Goal: Navigation & Orientation: Find specific page/section

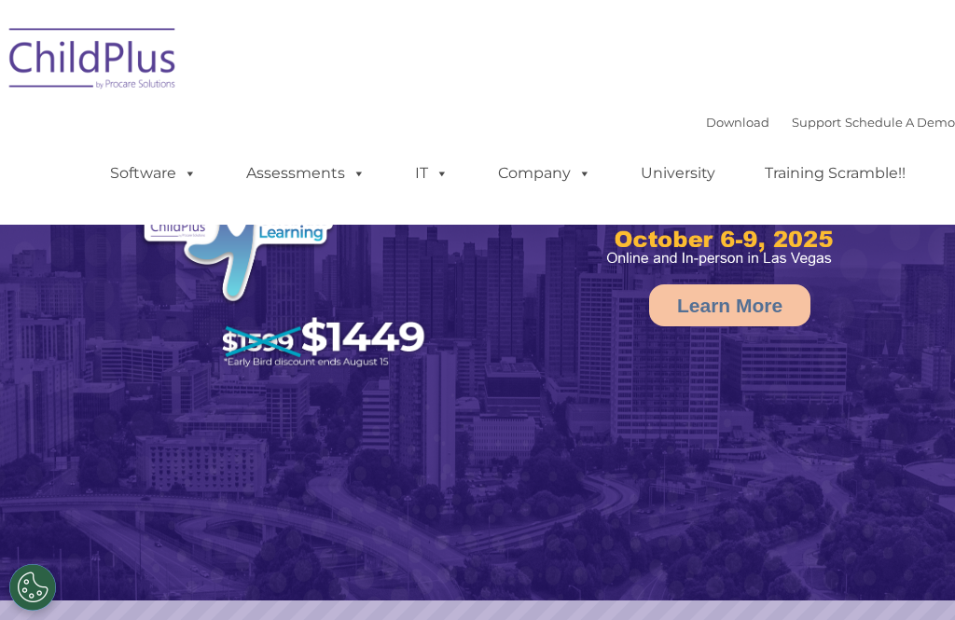
select select "MEDIUM"
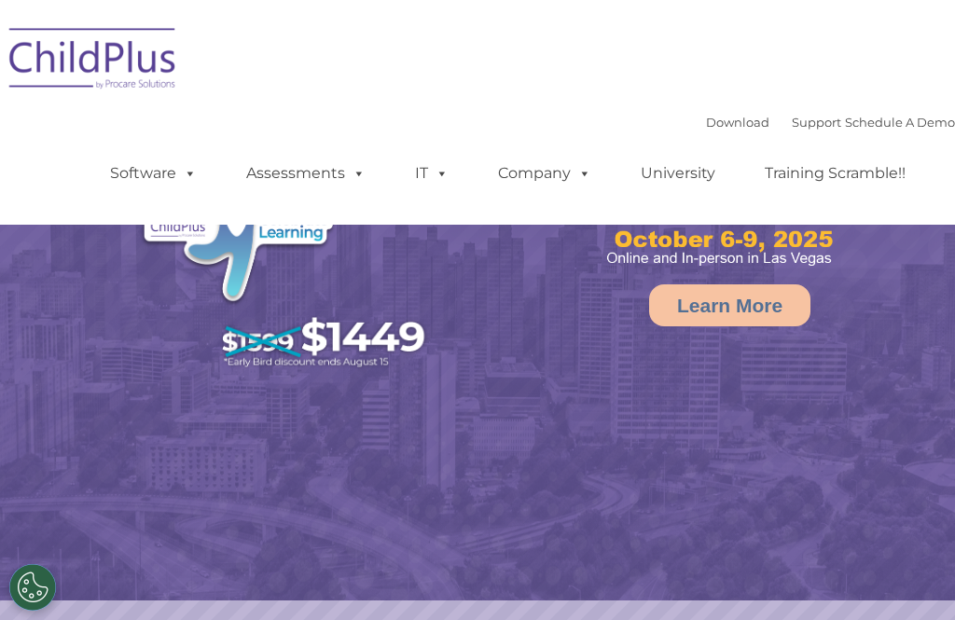
select select "MEDIUM"
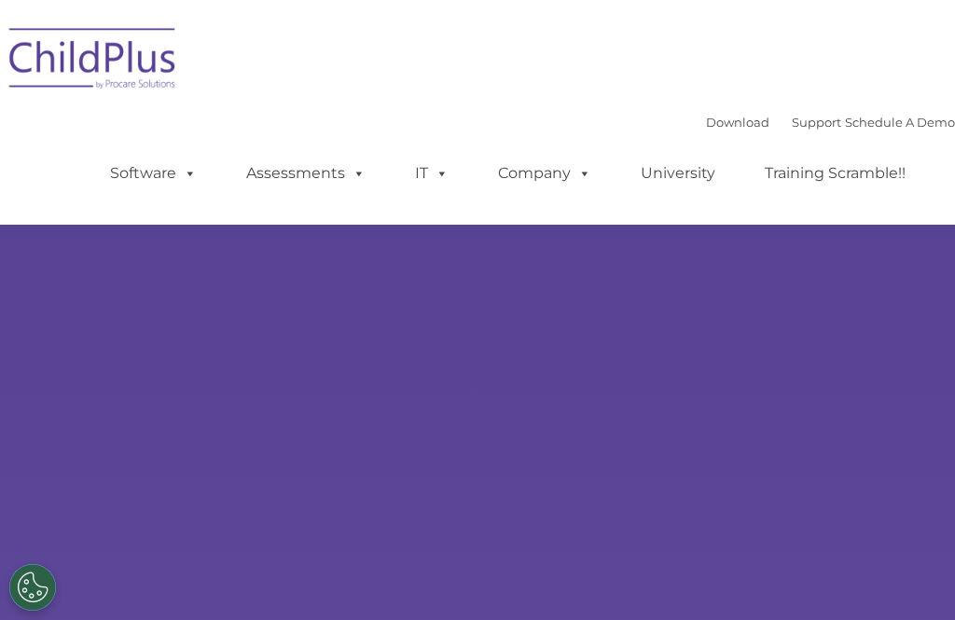
type input ""
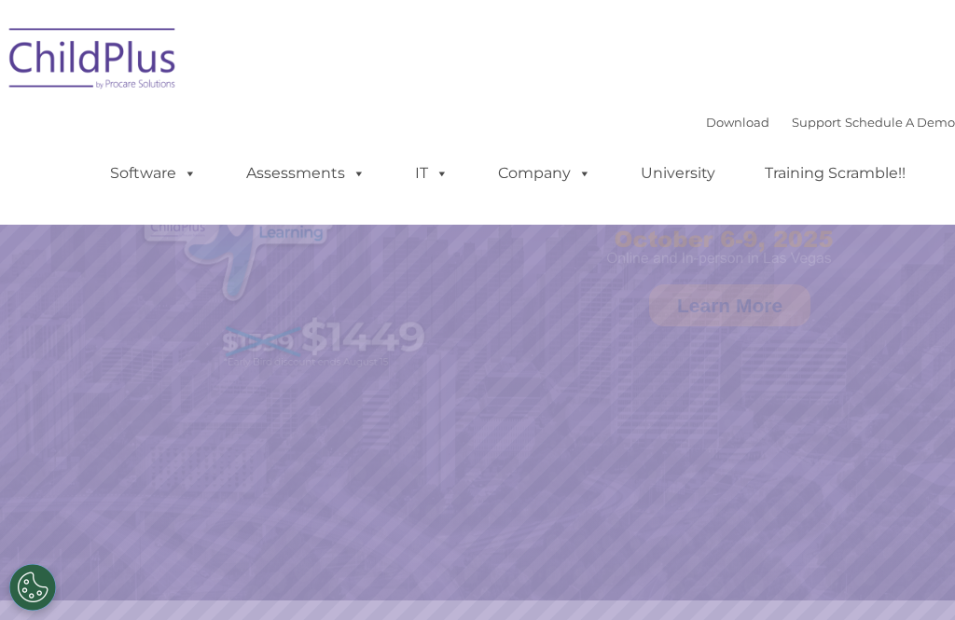
select select "MEDIUM"
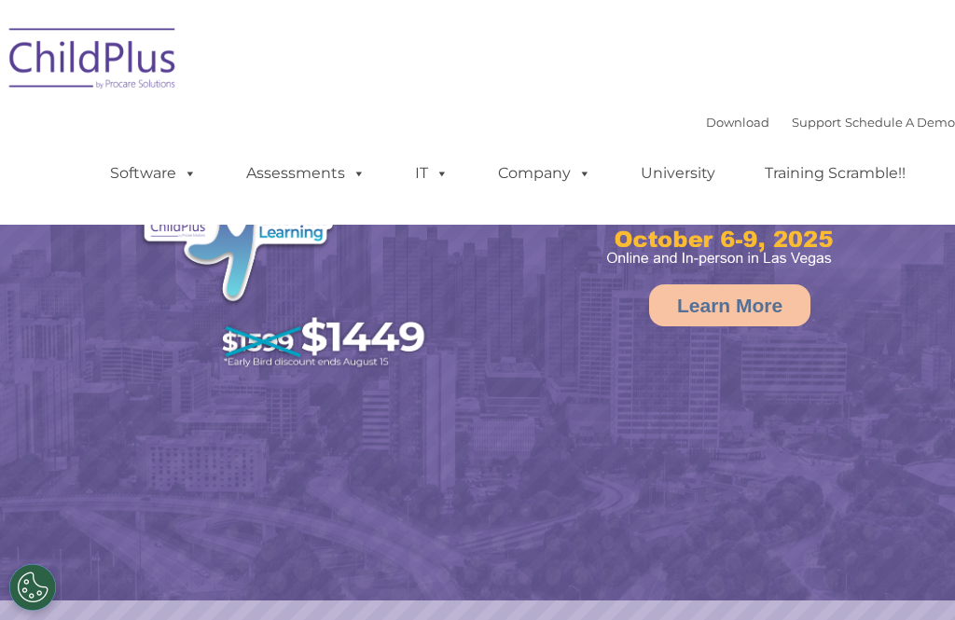
select select "MEDIUM"
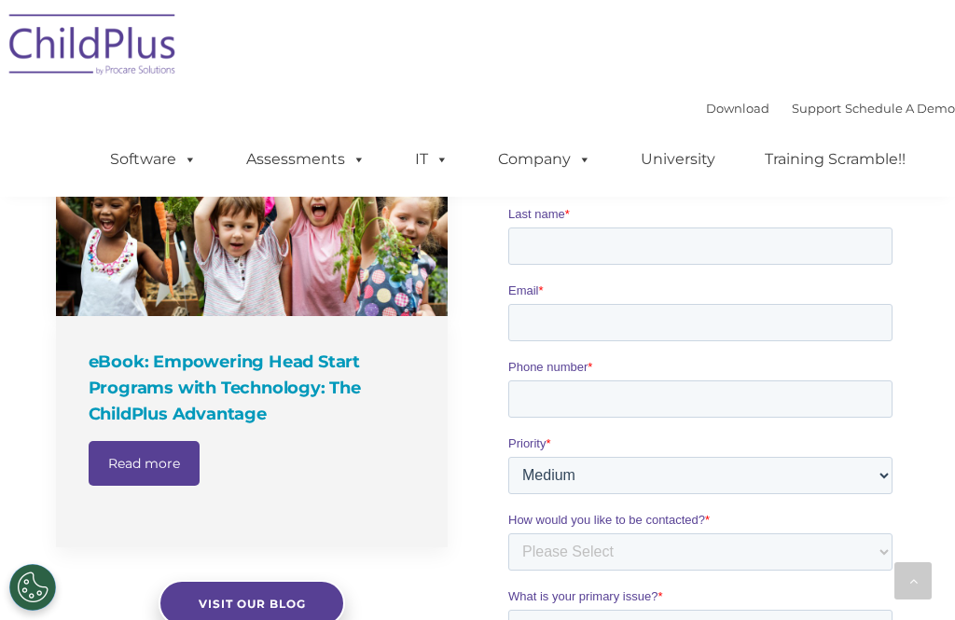
scroll to position [1454, 0]
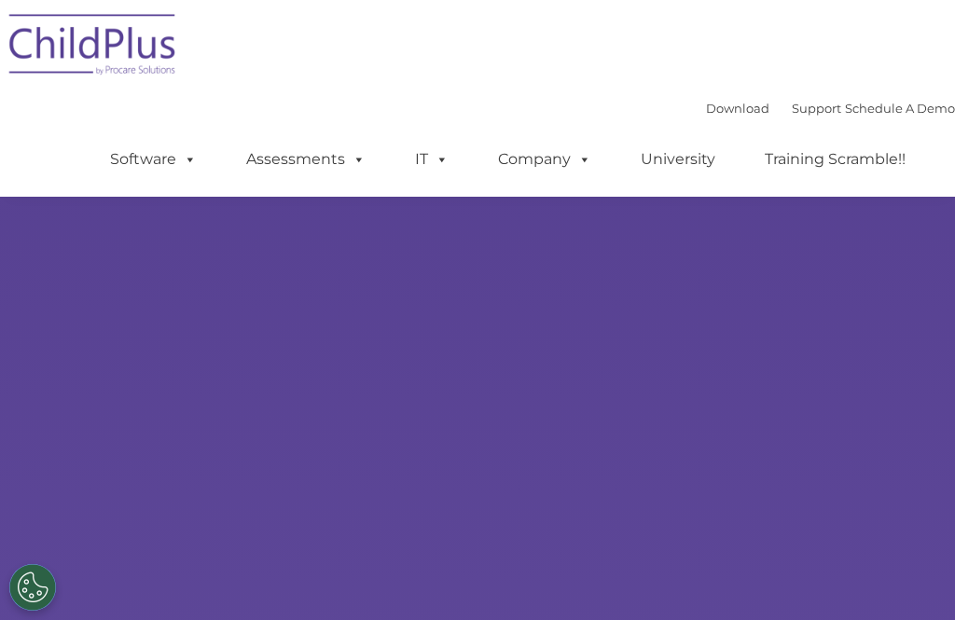
scroll to position [998, 0]
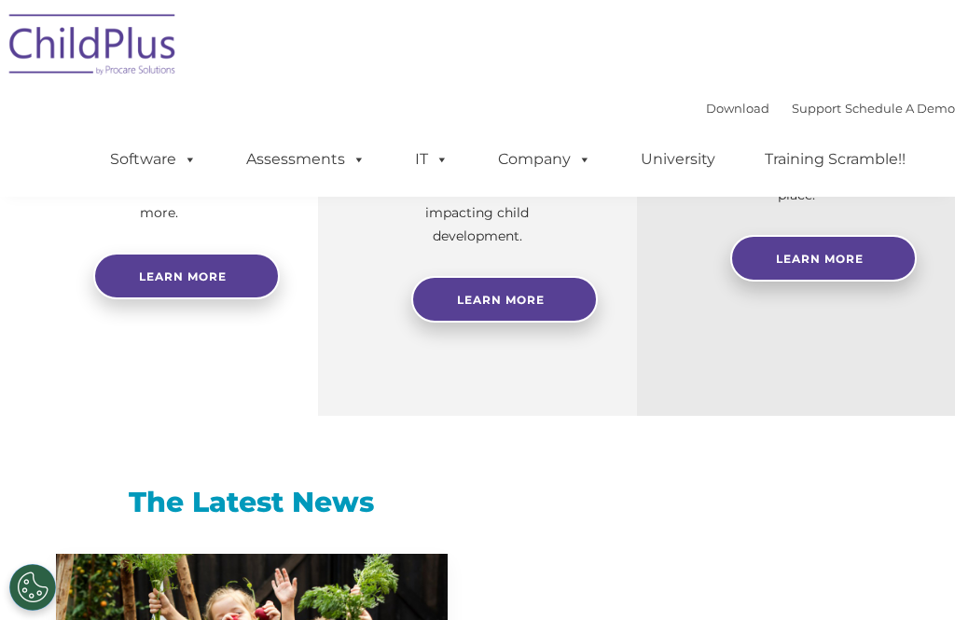
select select "MEDIUM"
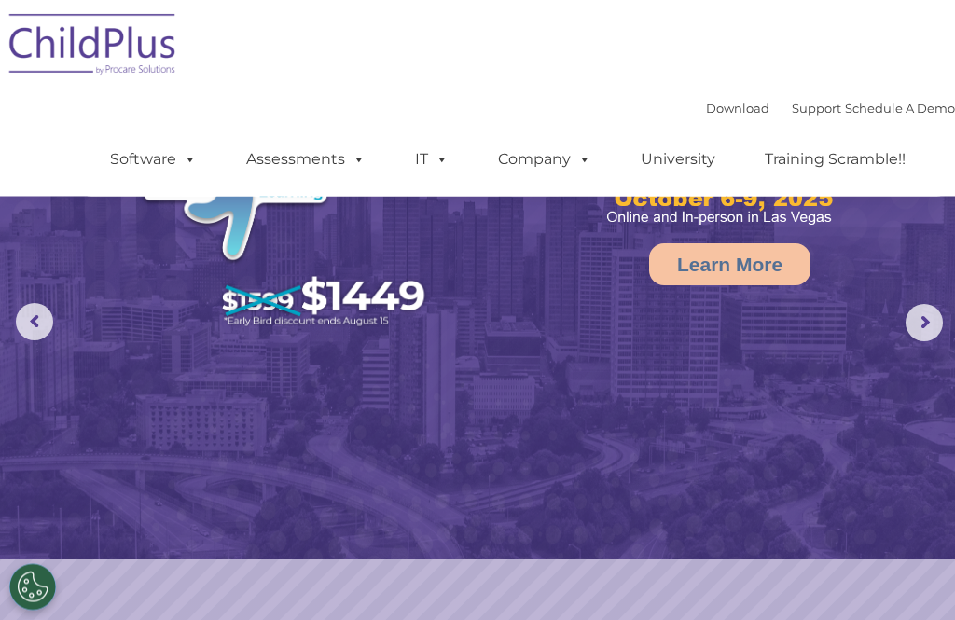
scroll to position [0, 0]
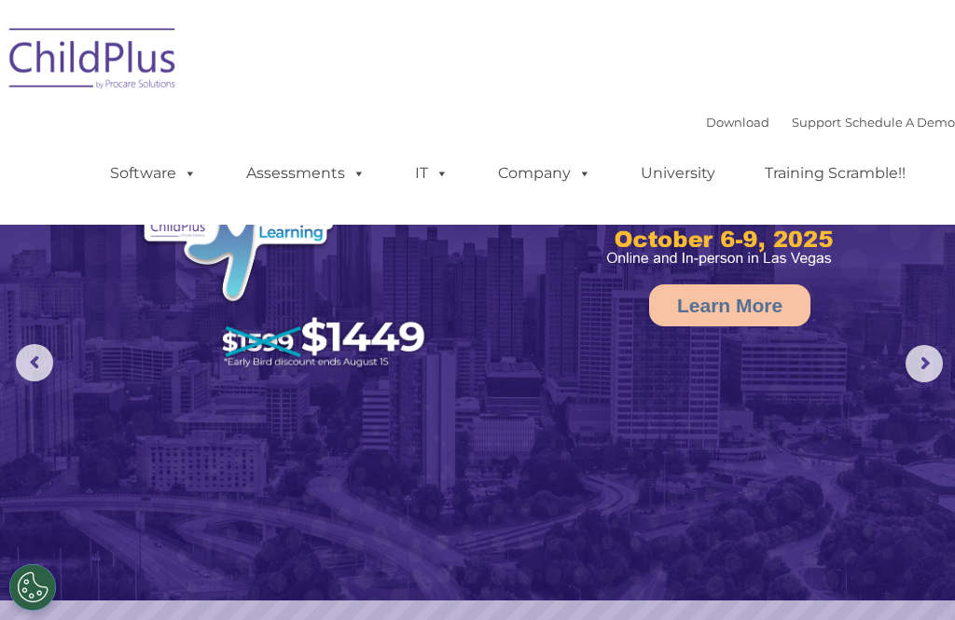
click at [849, 0] on nav "Download Support | Schedule A Demo  MENU MENU Software ChildPlus: The original…" at bounding box center [477, 112] width 955 height 225
